Goal: Information Seeking & Learning: Find specific fact

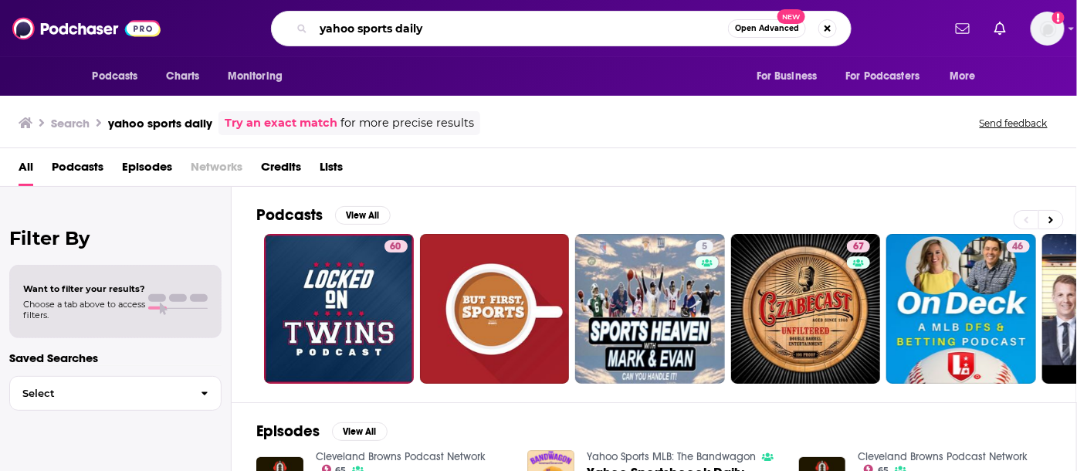
click at [458, 30] on input "yahoo sports daily" at bounding box center [520, 28] width 414 height 25
type input "y"
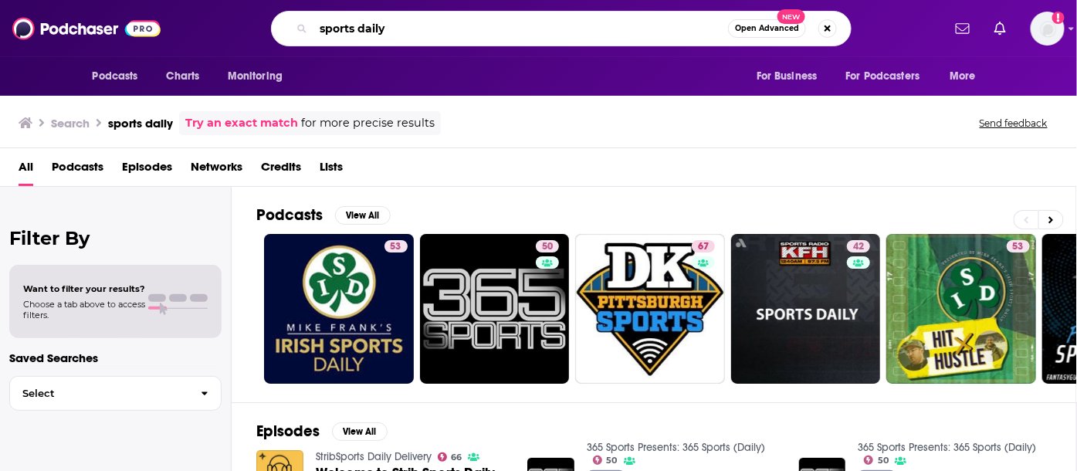
click at [458, 30] on input "sports daily" at bounding box center [520, 28] width 414 height 25
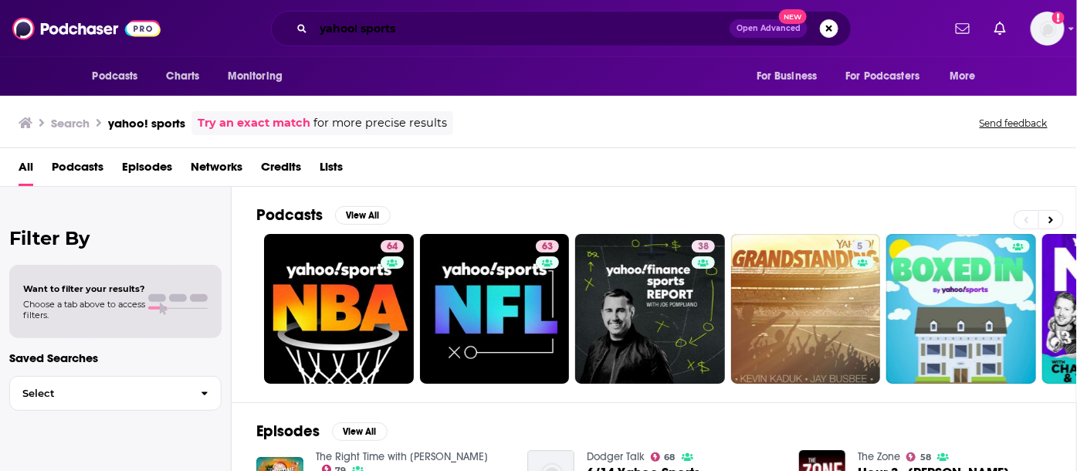
click at [470, 25] on input "yahoo! sports" at bounding box center [521, 28] width 416 height 25
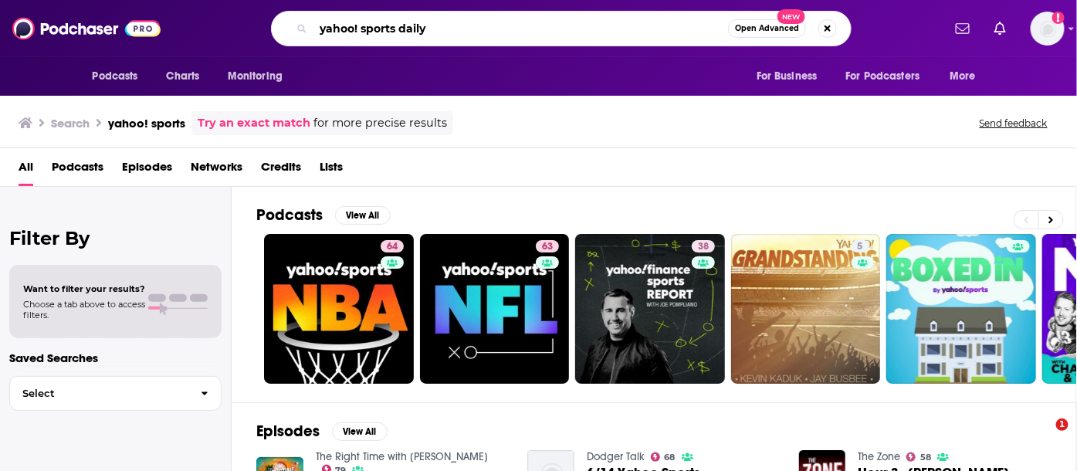
type input "yahoo! sports daily"
